Goal: Transaction & Acquisition: Purchase product/service

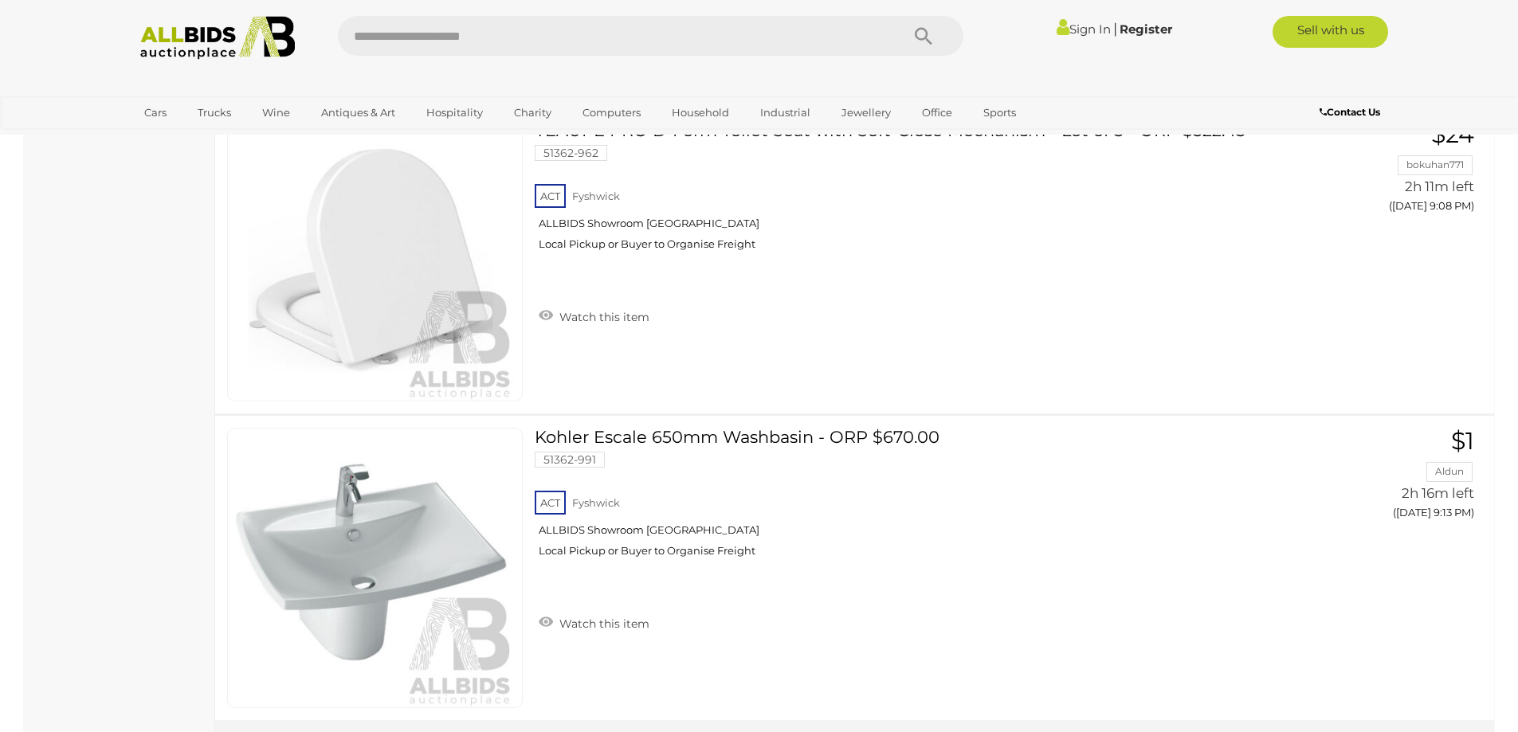
scroll to position [8924, 0]
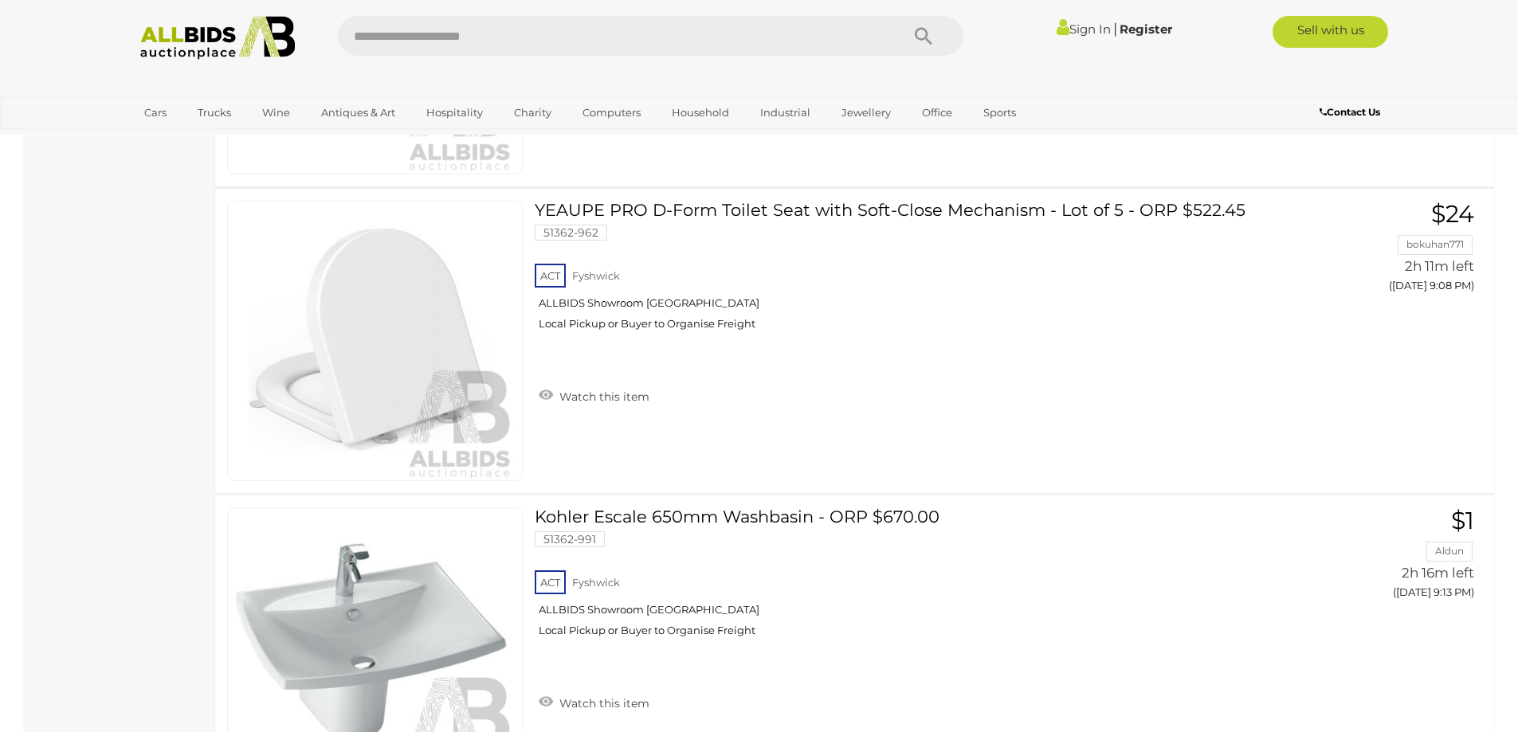
click at [226, 46] on img at bounding box center [217, 38] width 173 height 44
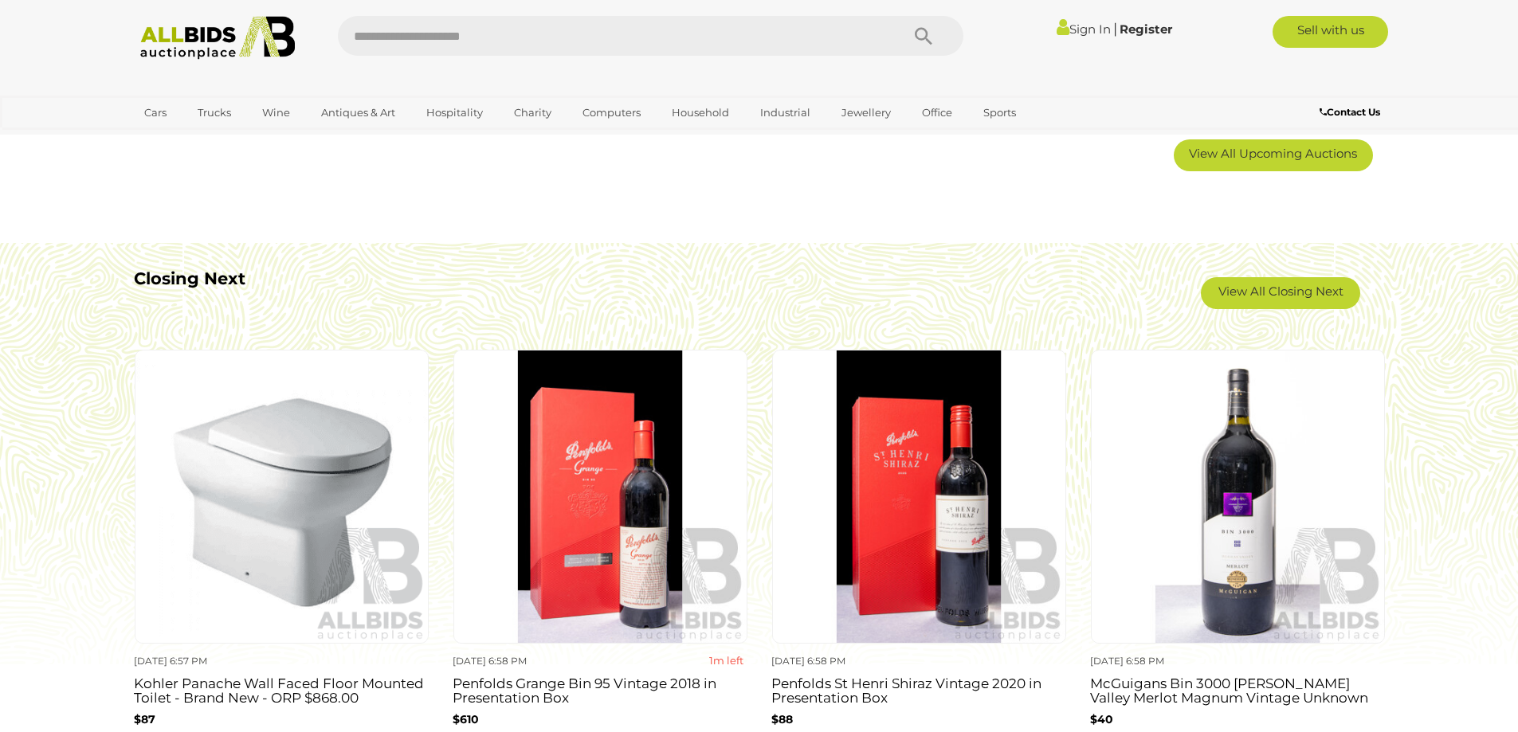
scroll to position [1434, 0]
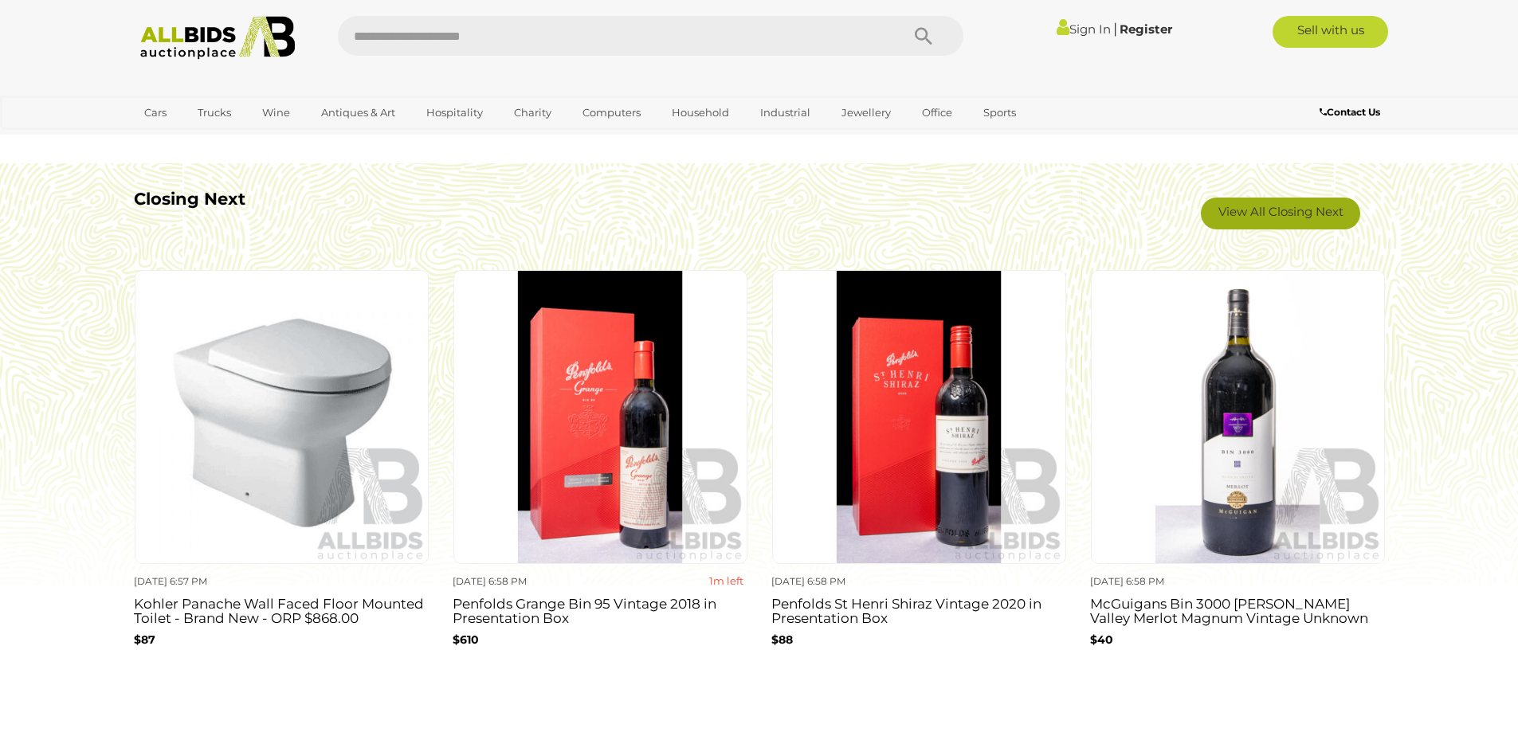
click at [1261, 212] on link "View All Closing Next" at bounding box center [1280, 214] width 159 height 32
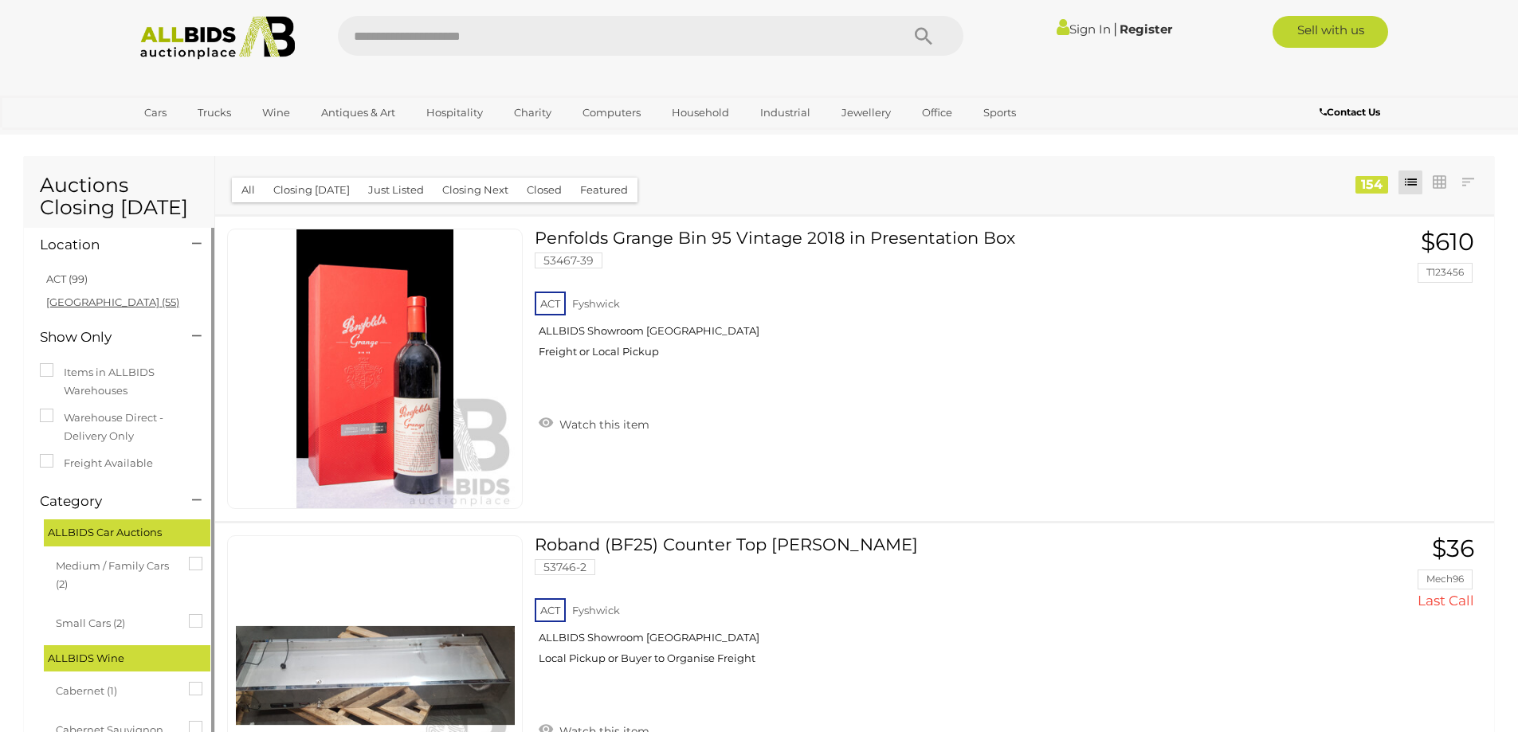
click at [62, 302] on link "NSW (55)" at bounding box center [112, 302] width 133 height 13
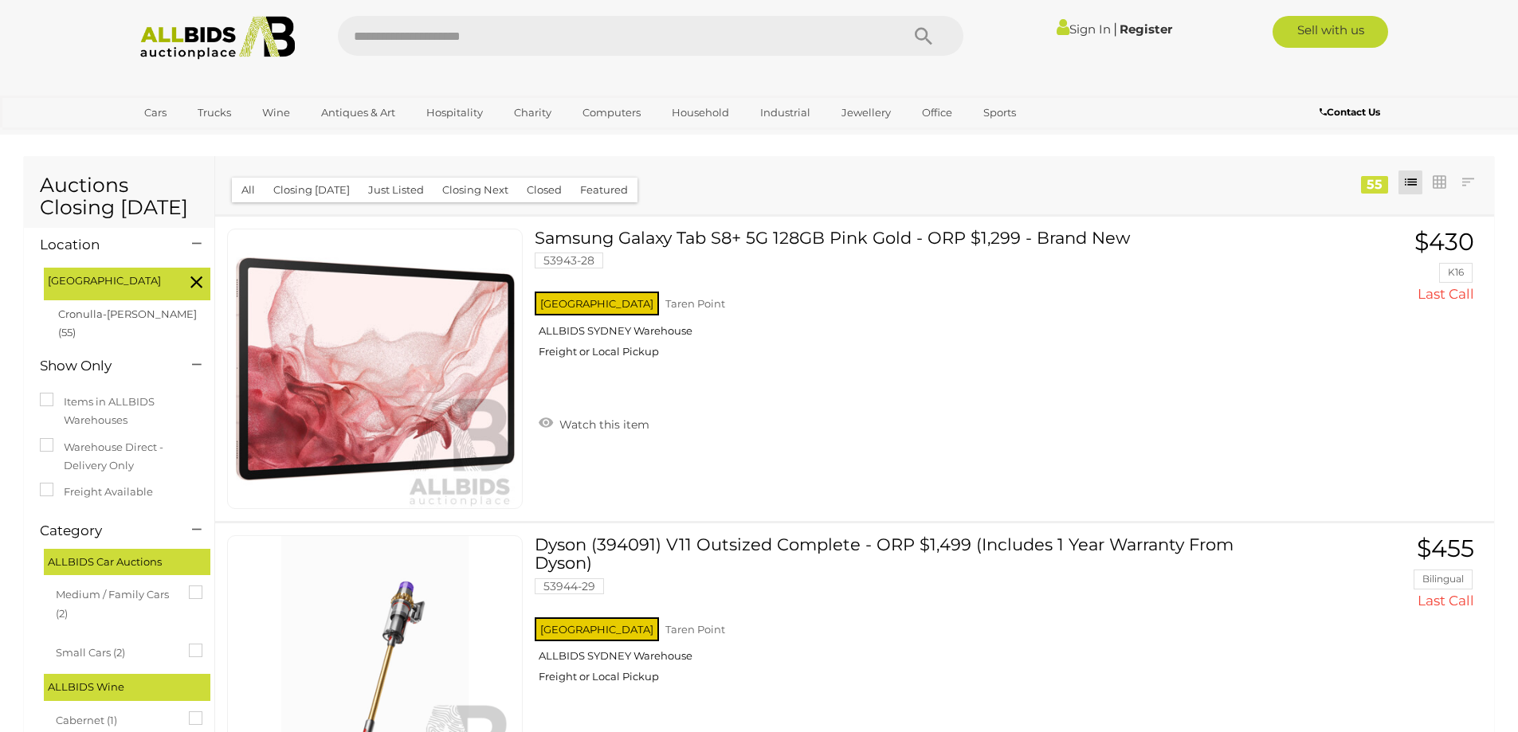
click at [194, 276] on icon at bounding box center [196, 282] width 12 height 21
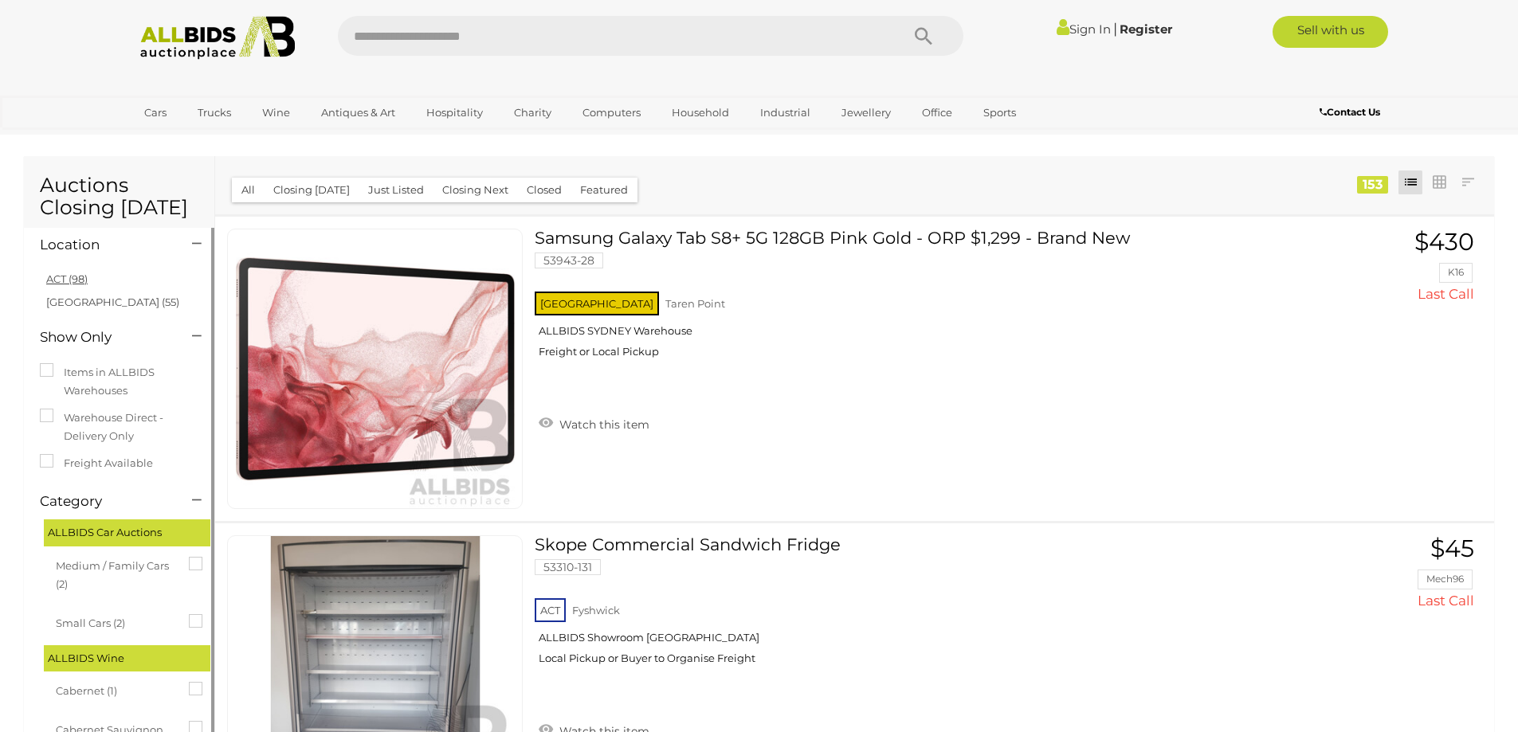
click at [59, 277] on link "ACT (98)" at bounding box center [66, 279] width 41 height 13
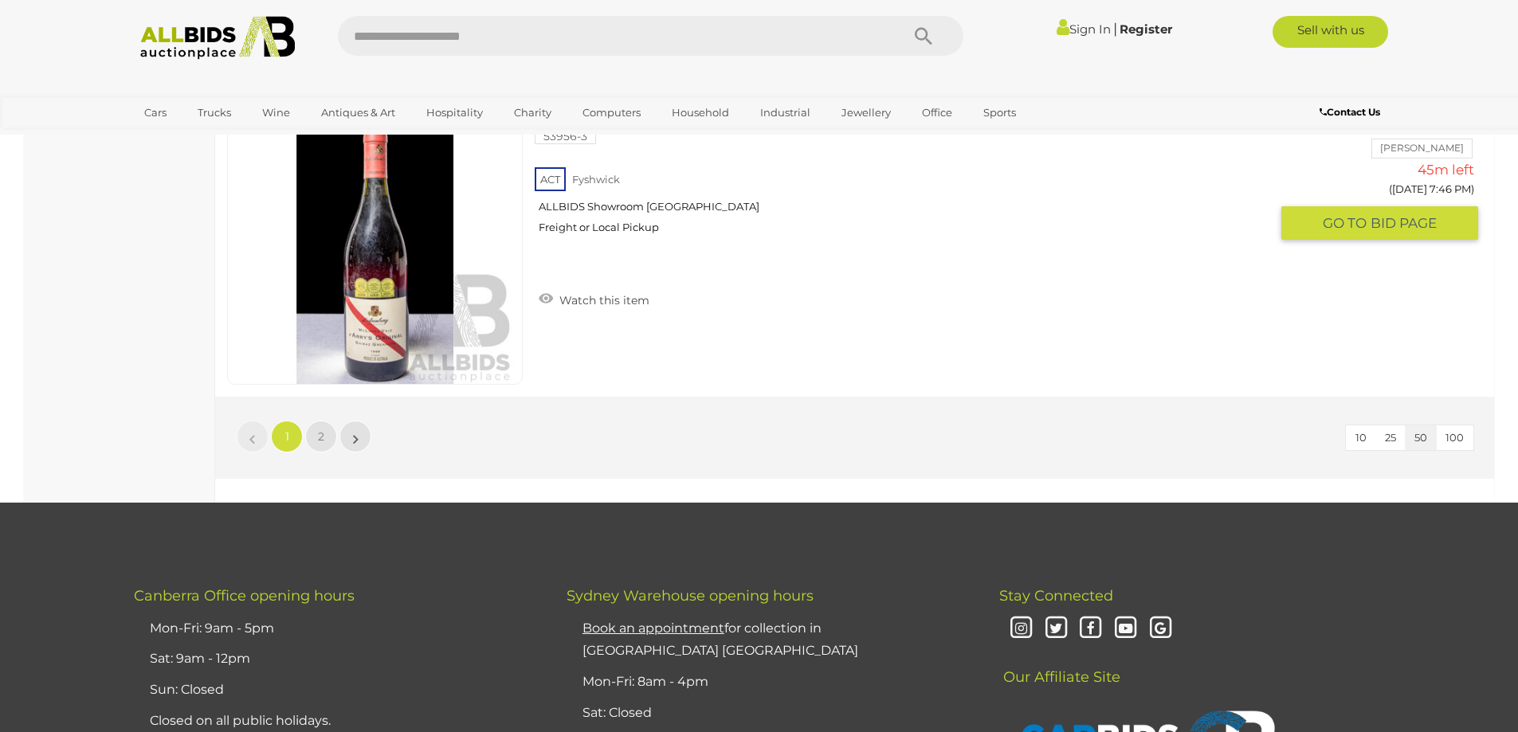
scroll to position [15219, 0]
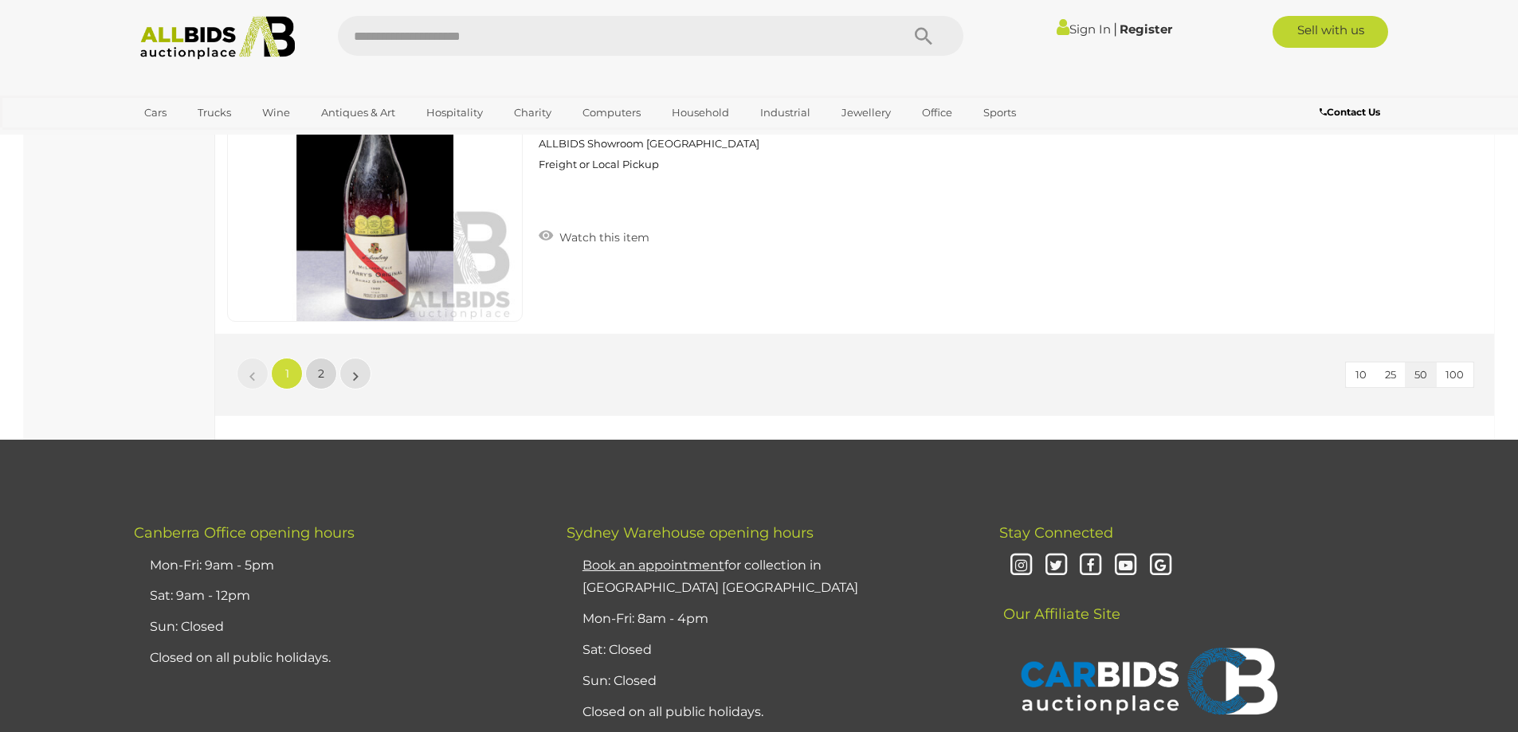
click at [323, 371] on span "2" at bounding box center [321, 374] width 6 height 14
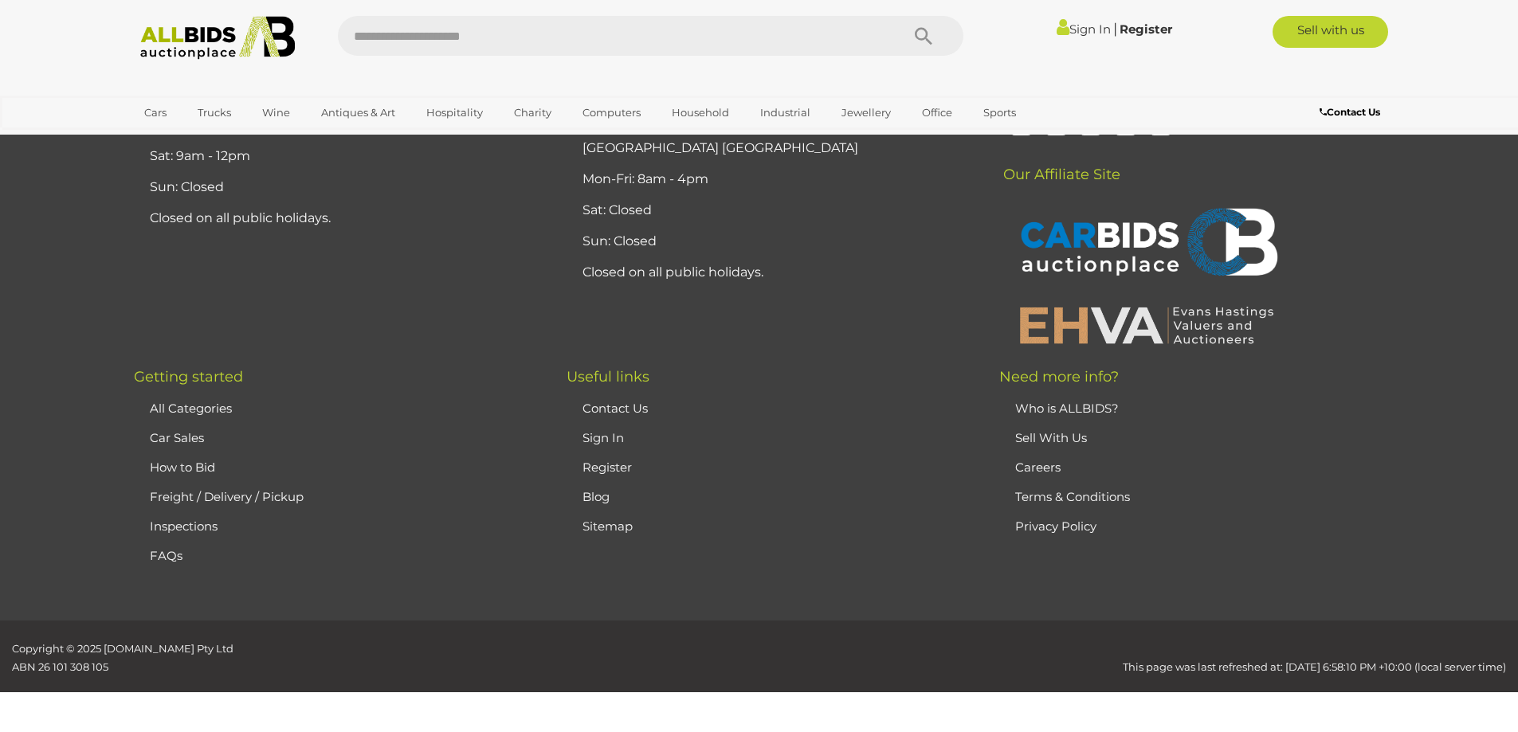
scroll to position [55, 0]
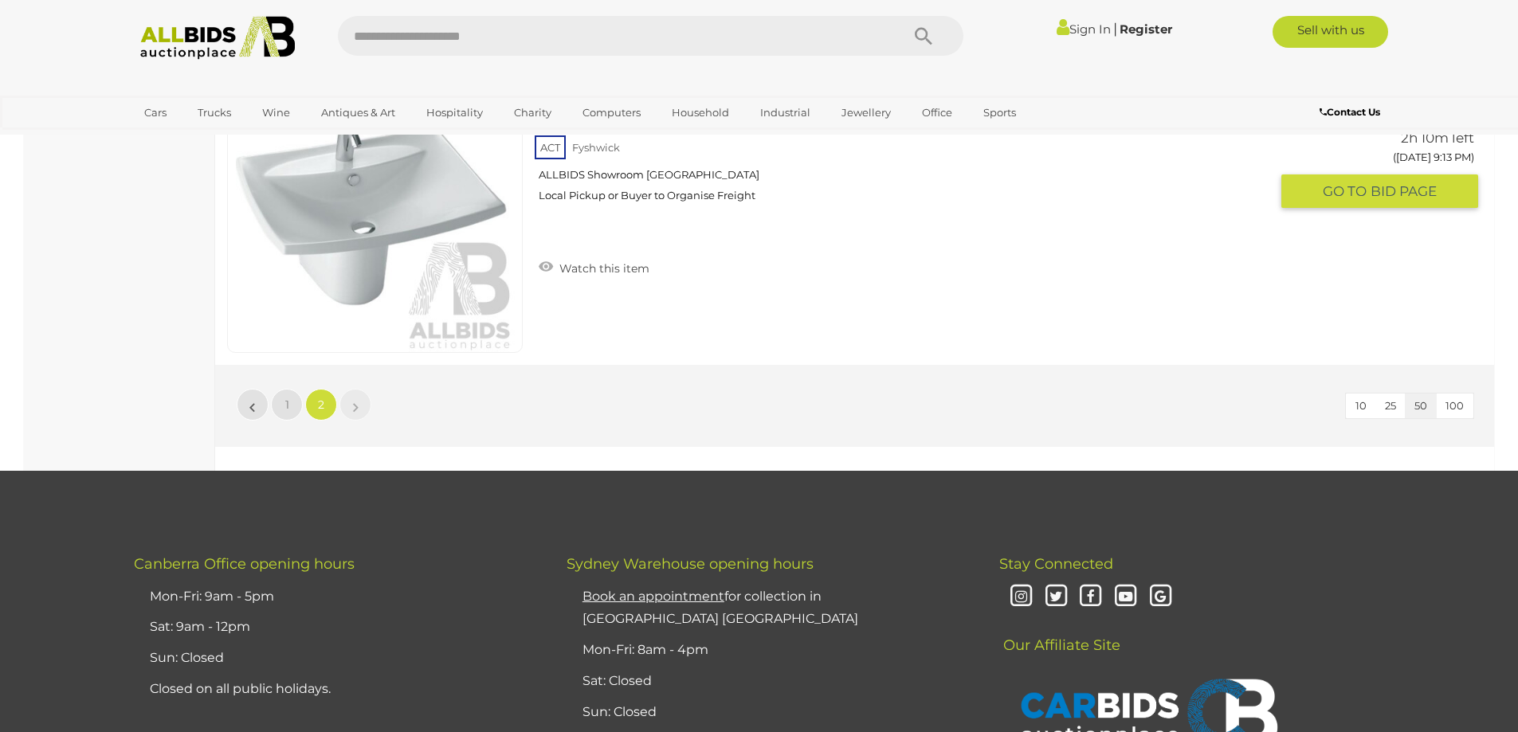
scroll to position [14318, 0]
